Goal: Task Accomplishment & Management: Complete application form

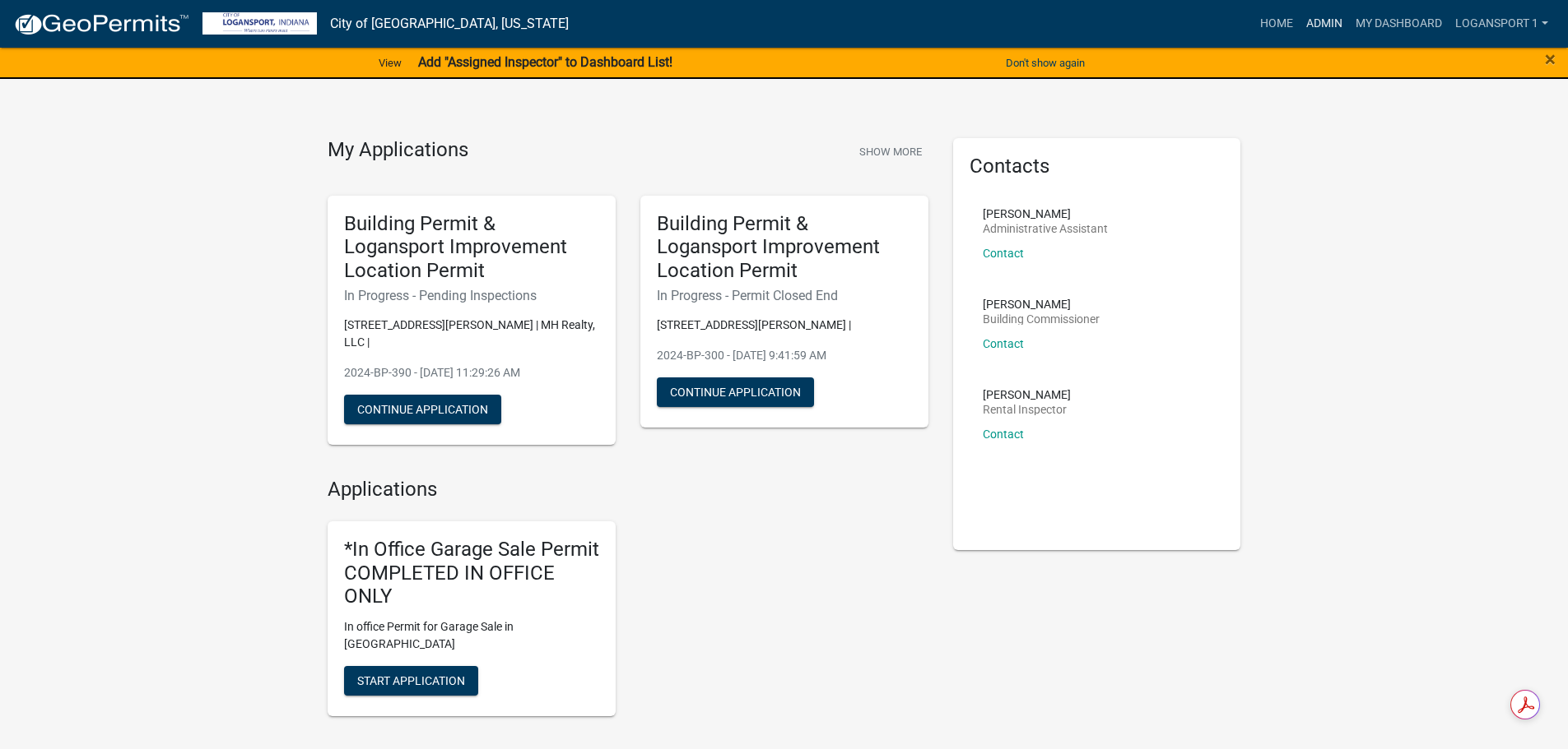
click at [1320, 24] on link "Admin" at bounding box center [1324, 24] width 49 height 31
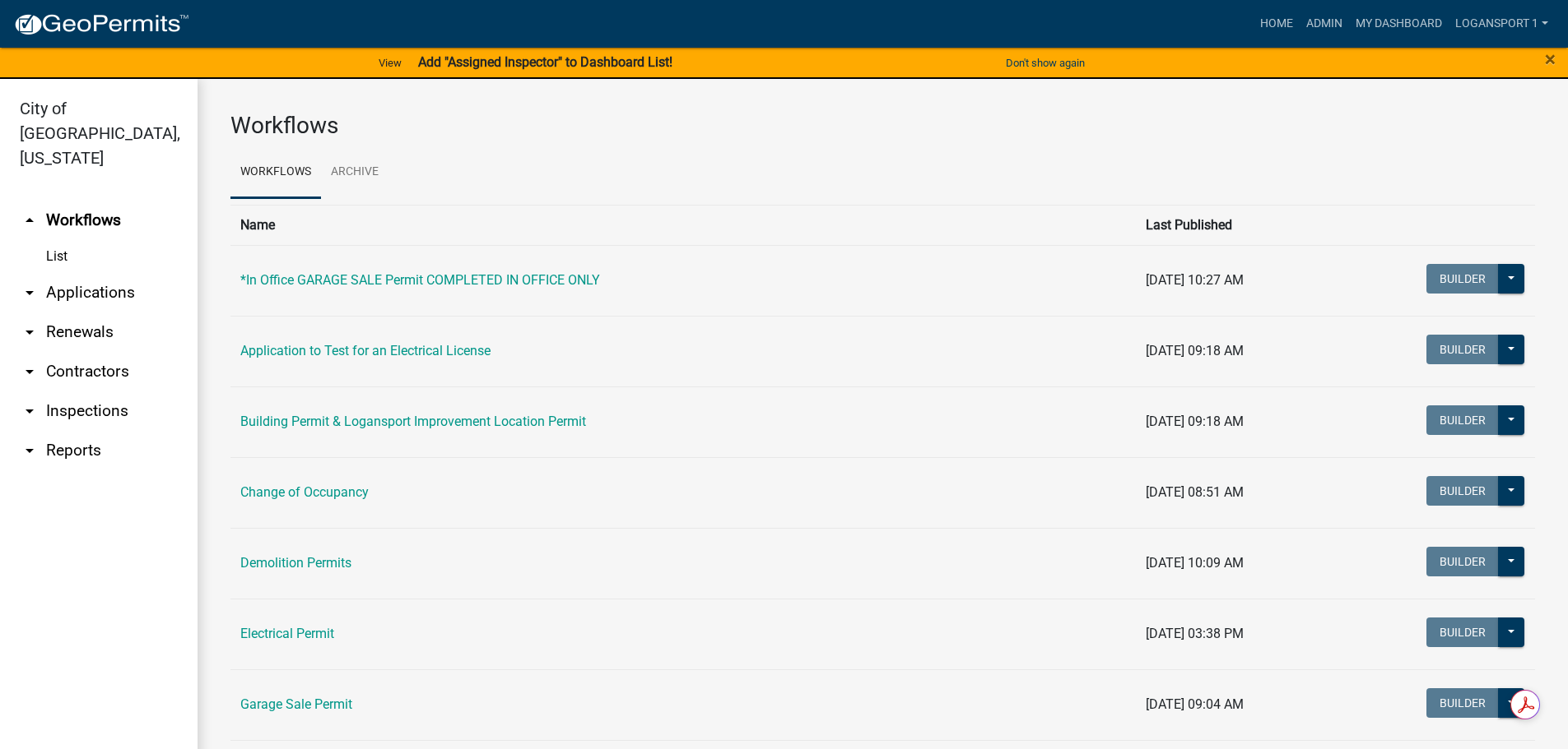
click at [80, 273] on link "arrow_drop_down Applications" at bounding box center [98, 293] width 198 height 40
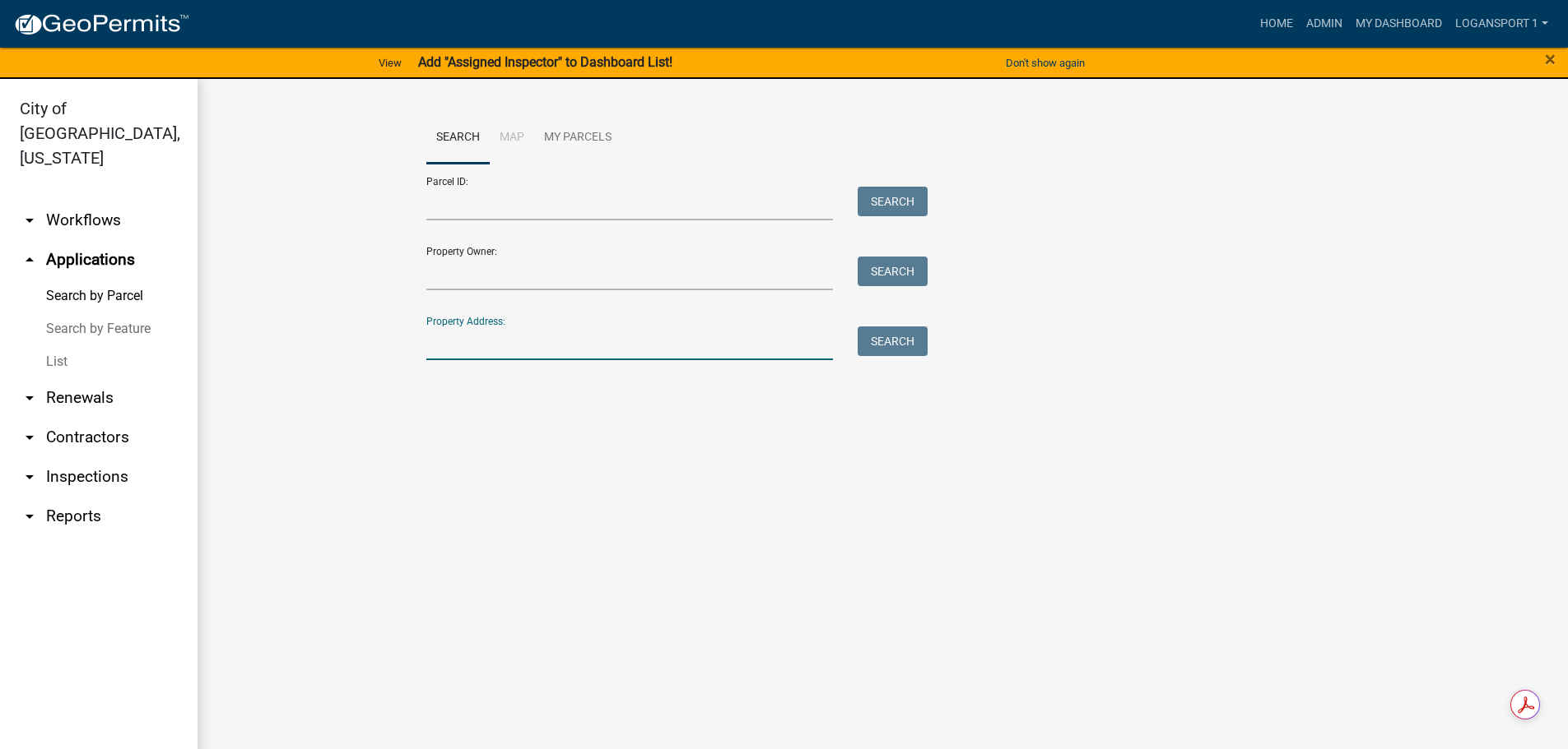
click at [601, 337] on input "Property Address:" at bounding box center [630, 343] width 408 height 34
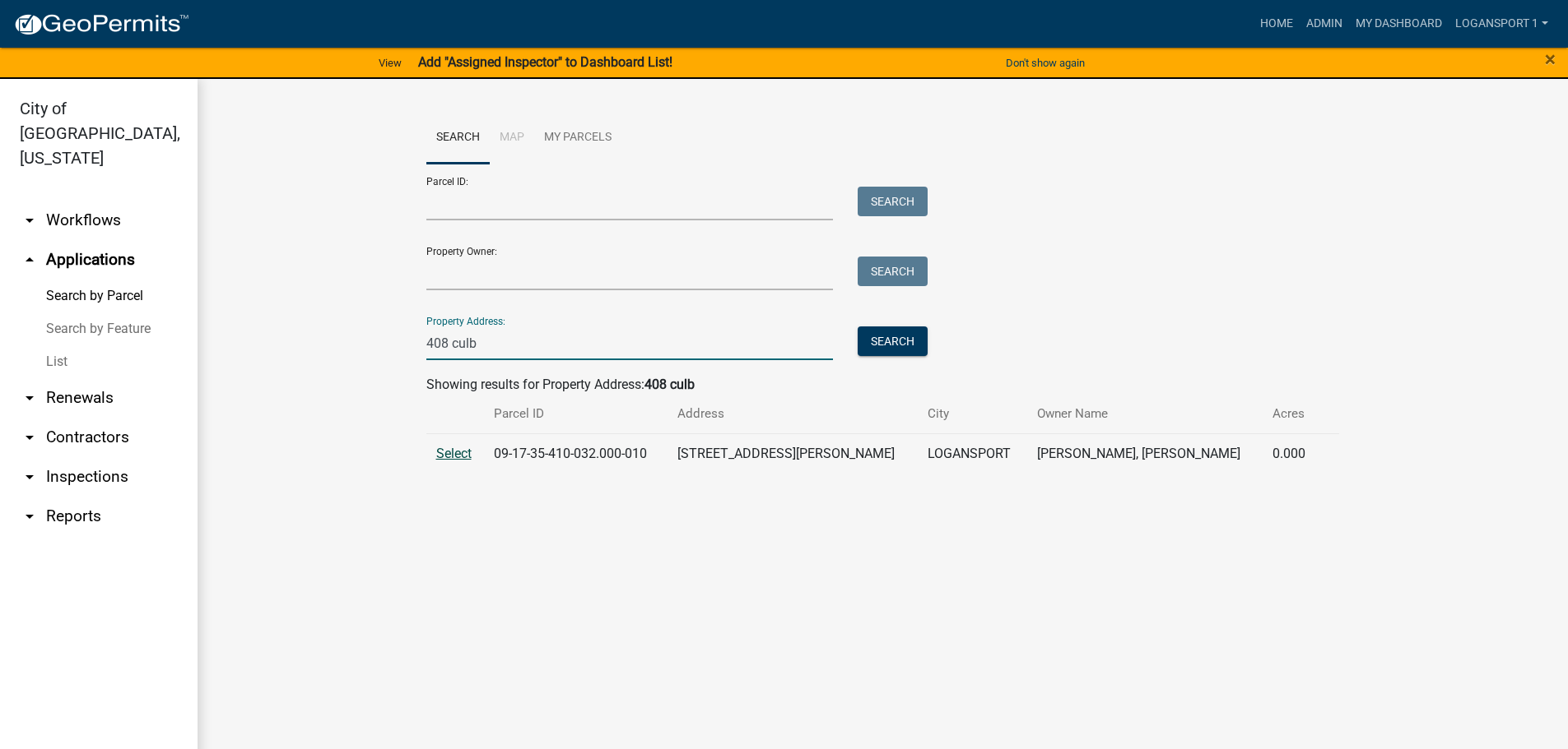
type input "408 culb"
click at [459, 451] on span "Select" at bounding box center [453, 454] width 35 height 16
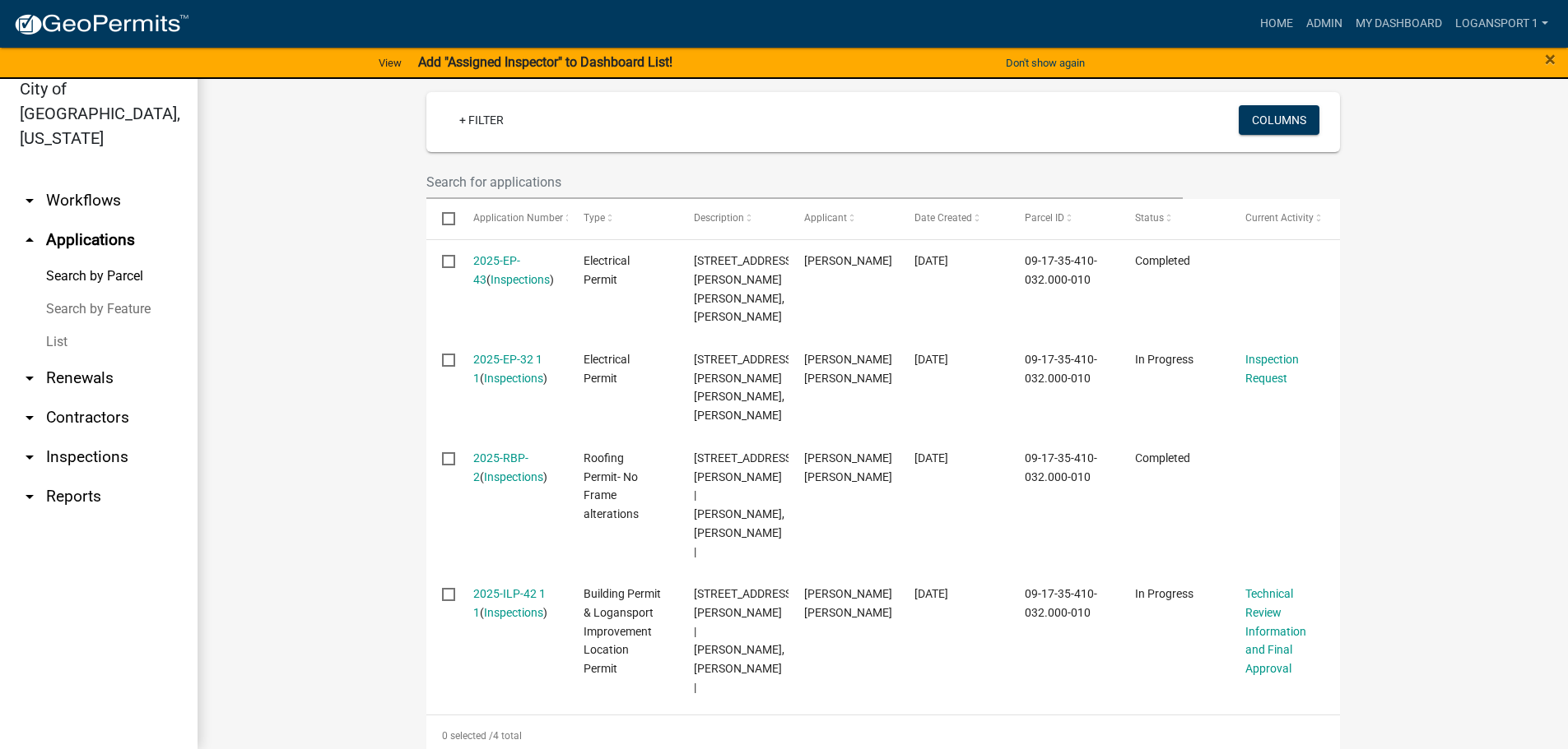
scroll to position [425, 0]
click at [365, 497] on wm-workflow-application-search-view "Search Map My Parcels Parcel ID: Search Property Owner: Search Property Address…" at bounding box center [882, 211] width 1305 height 1086
click at [340, 335] on wm-workflow-application-search-view "Search Map My Parcels Parcel ID: Search Property Owner: Search Property Address…" at bounding box center [882, 211] width 1305 height 1086
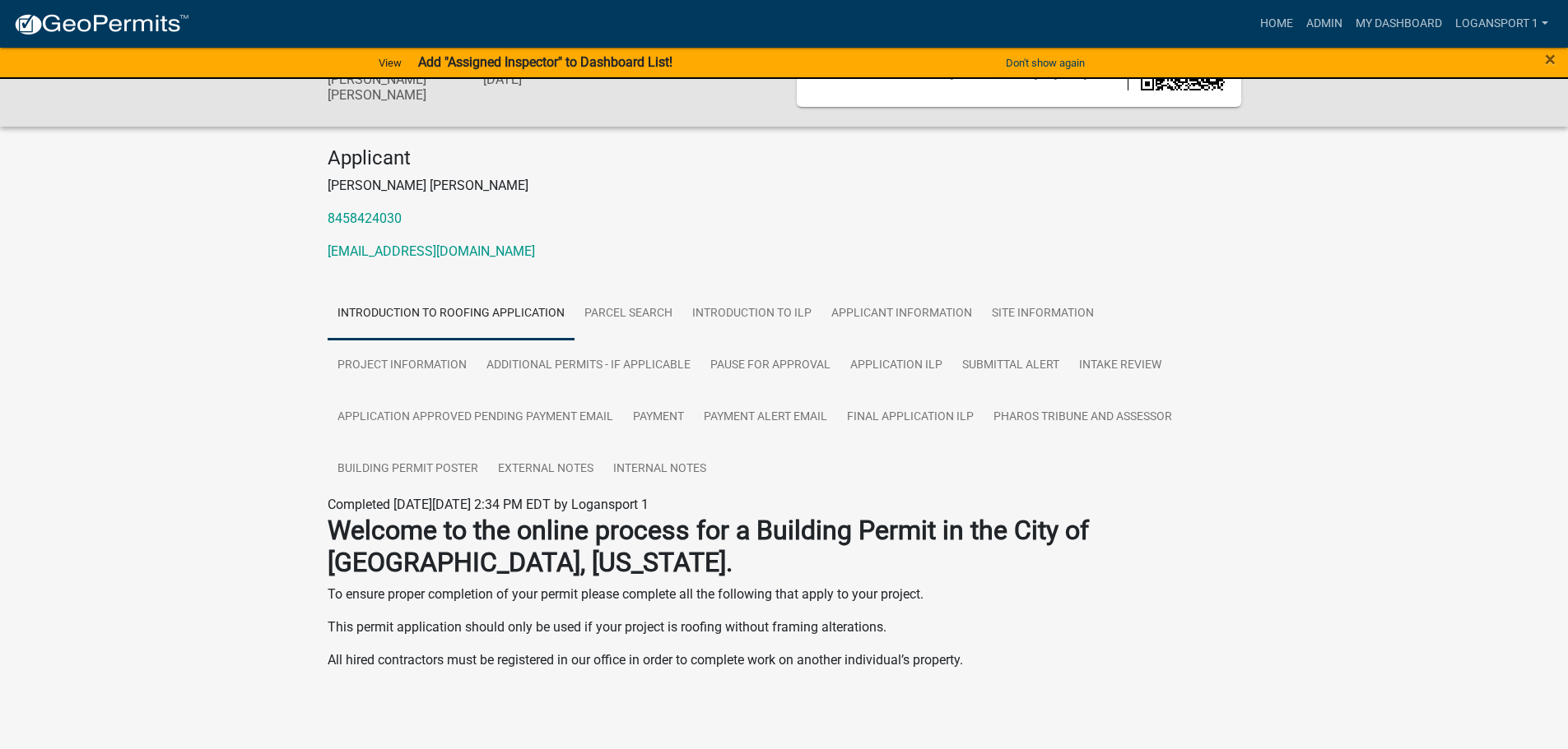
scroll to position [109, 0]
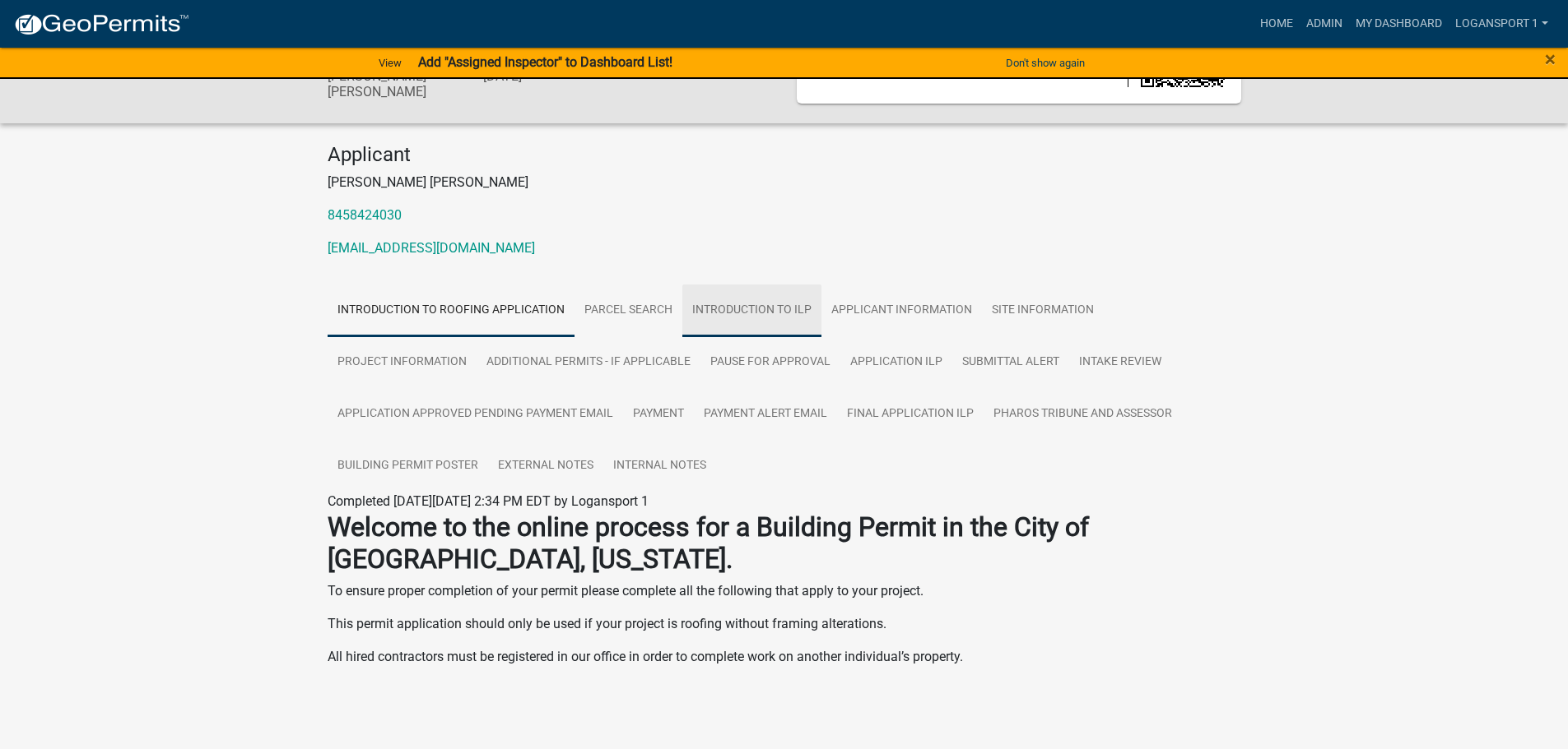
click at [761, 299] on link "Introduction to ILP" at bounding box center [751, 311] width 139 height 53
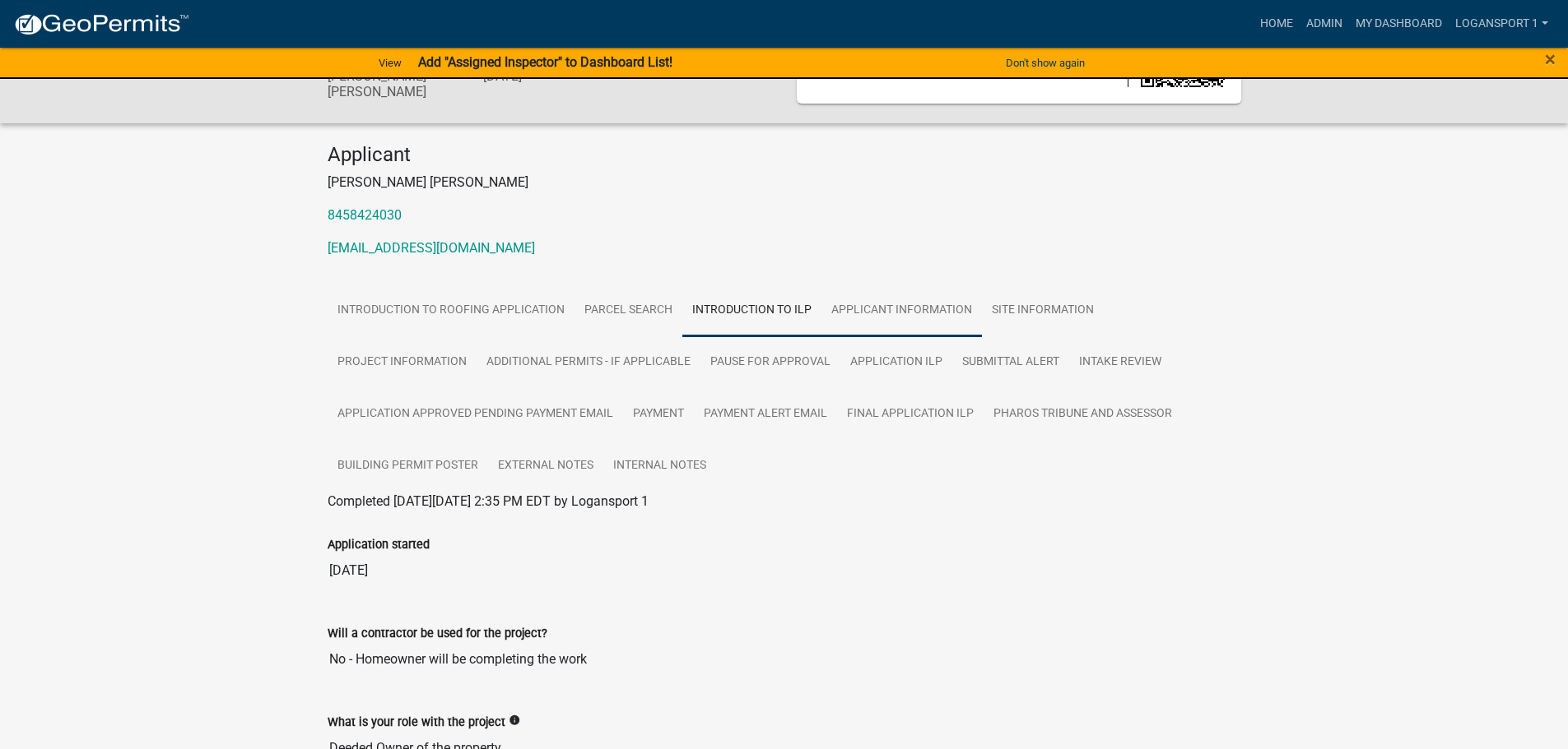
click at [949, 317] on link "Applicant Information" at bounding box center [901, 311] width 161 height 53
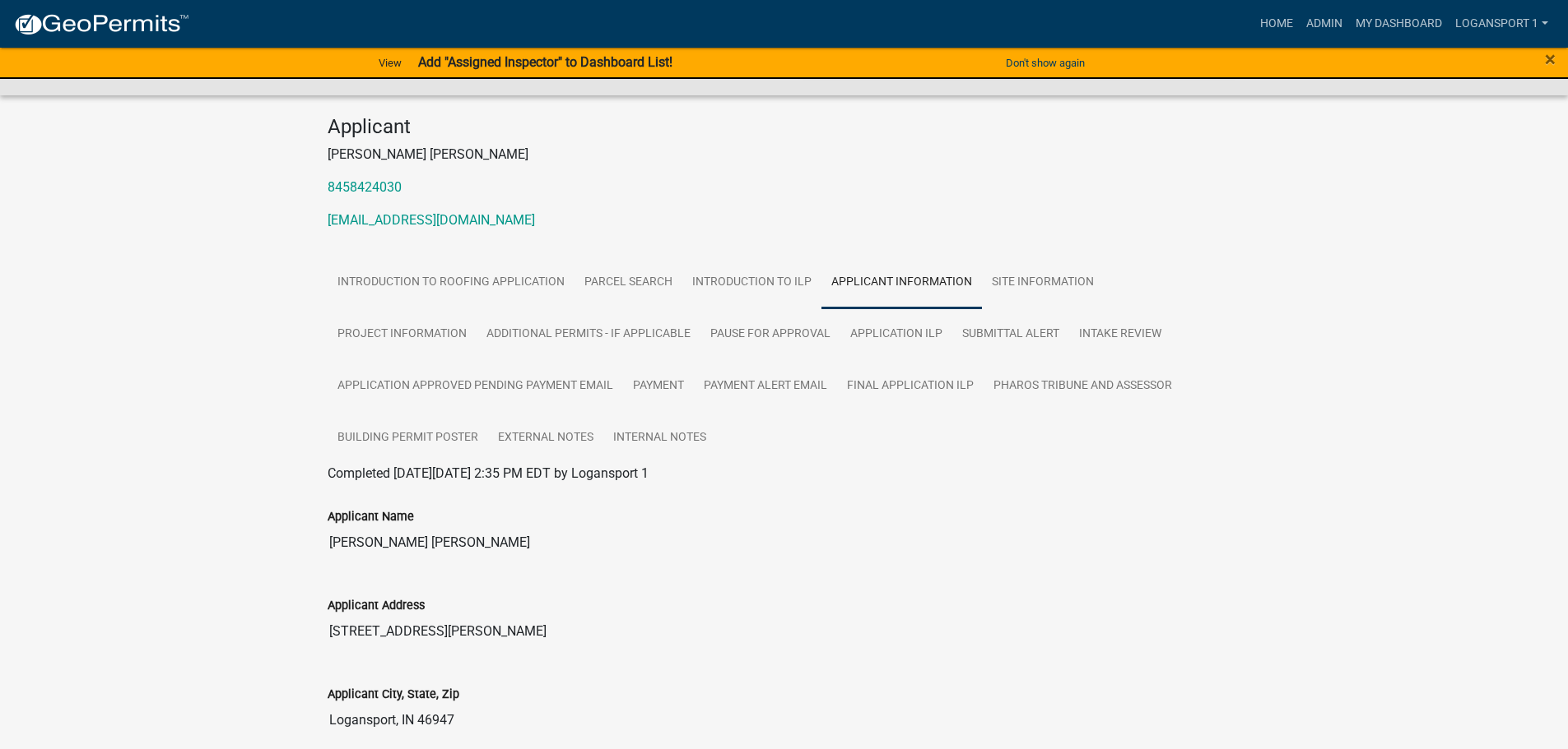
scroll to position [0, 0]
